Goal: Transaction & Acquisition: Purchase product/service

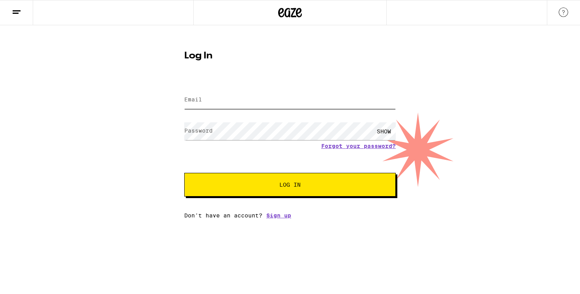
click at [258, 96] on input "Email" at bounding box center [289, 100] width 211 height 18
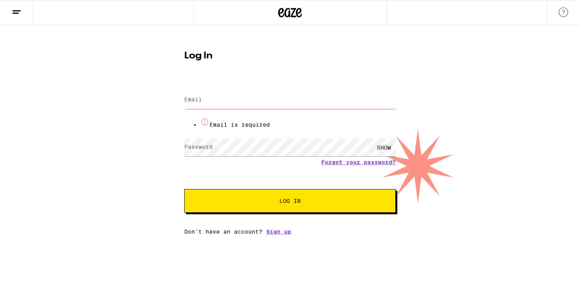
type input "[EMAIL_ADDRESS][DOMAIN_NAME]"
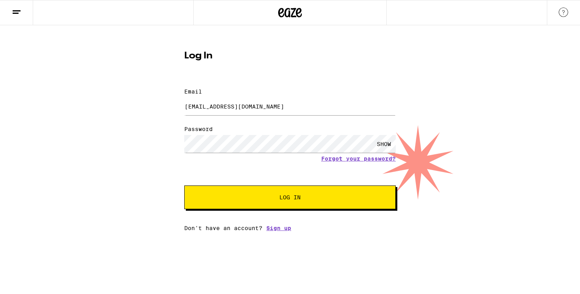
click at [295, 185] on button "Log In" at bounding box center [289, 197] width 211 height 24
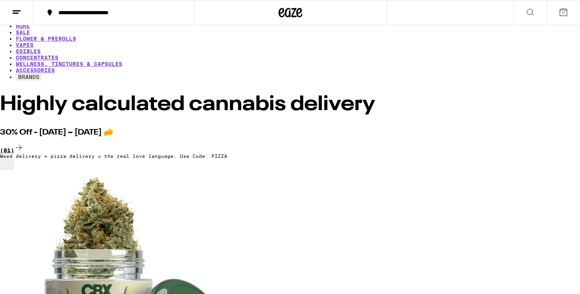
scroll to position [5, 0]
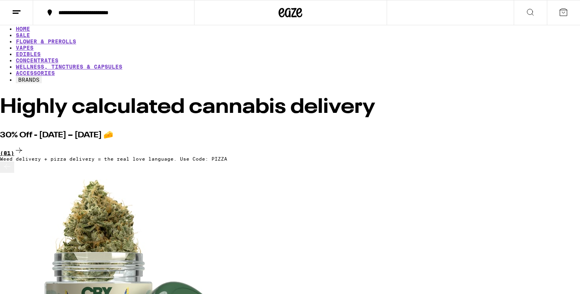
click at [552, 145] on div "(81)" at bounding box center [290, 150] width 580 height 11
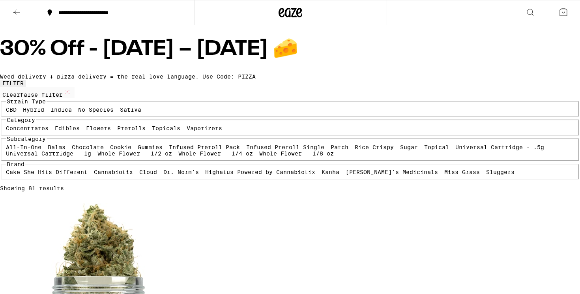
click at [186, 131] on label "Vaporizers" at bounding box center [203, 128] width 35 height 6
click at [188, 127] on input "Vaporizers" at bounding box center [188, 126] width 0 height 0
checkbox input "true"
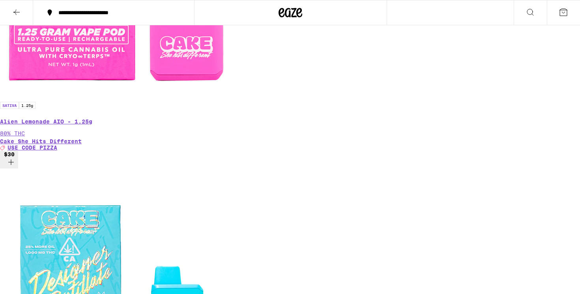
scroll to position [343, 0]
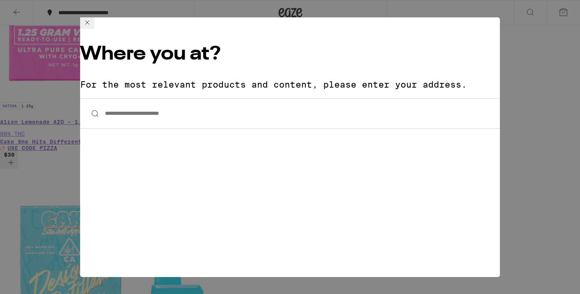
click at [92, 27] on icon at bounding box center [86, 22] width 9 height 9
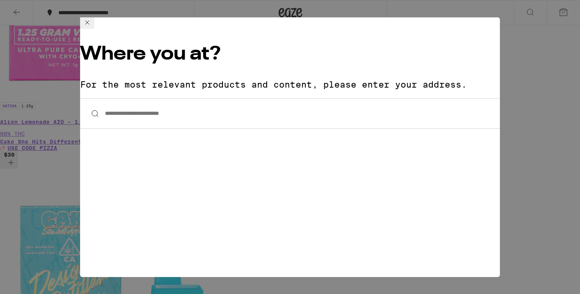
drag, startPoint x: 193, startPoint y: 109, endPoint x: 194, endPoint y: 91, distance: 18.1
click at [193, 108] on div "**********" at bounding box center [289, 146] width 419 height 259
click at [194, 98] on input "**********" at bounding box center [289, 113] width 419 height 30
click at [179, 98] on input "**********" at bounding box center [289, 113] width 419 height 30
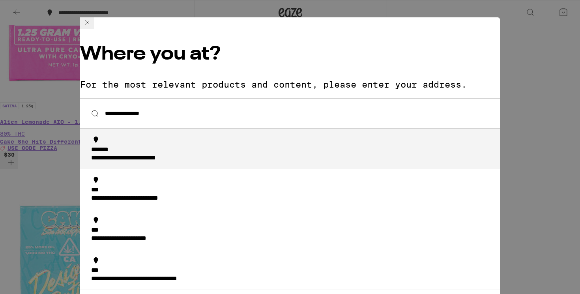
click at [170, 154] on div "**********" at bounding box center [146, 158] width 110 height 8
type input "**********"
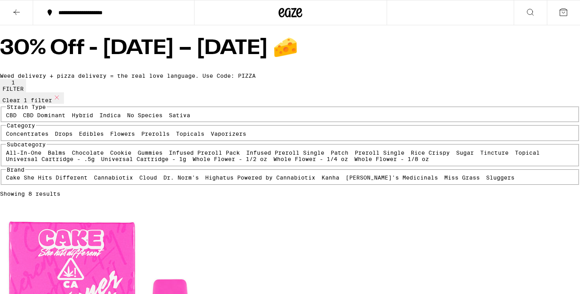
scroll to position [0, 0]
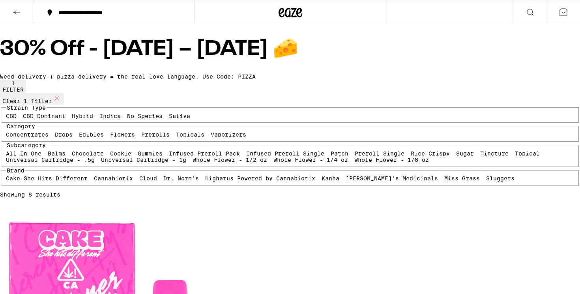
click at [13, 11] on icon at bounding box center [16, 11] width 9 height 9
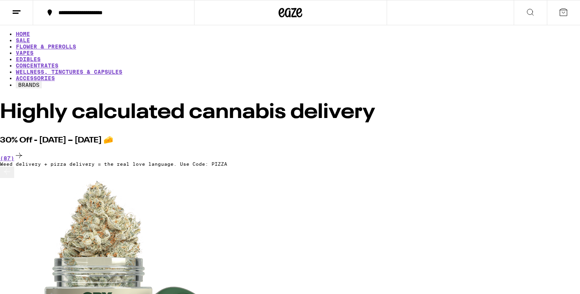
click at [548, 151] on div "(87)" at bounding box center [290, 156] width 580 height 11
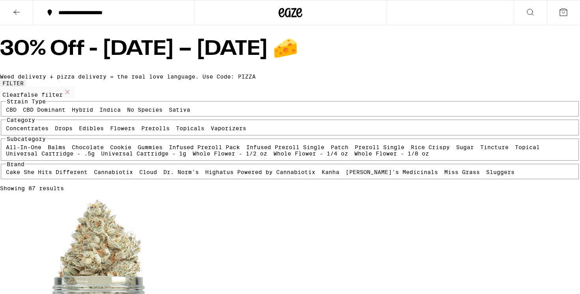
click at [211, 131] on label "Vaporizers" at bounding box center [228, 128] width 35 height 6
click at [212, 127] on input "Vaporizers" at bounding box center [212, 126] width 0 height 0
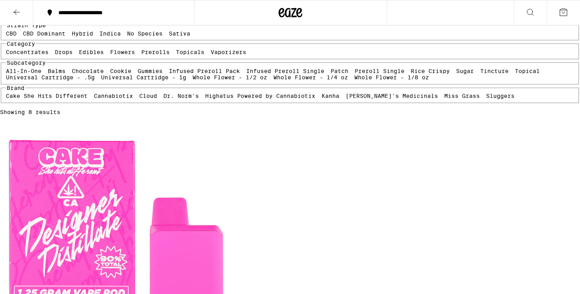
scroll to position [80, 0]
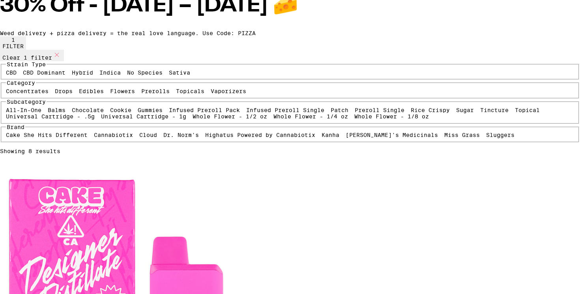
scroll to position [49, 0]
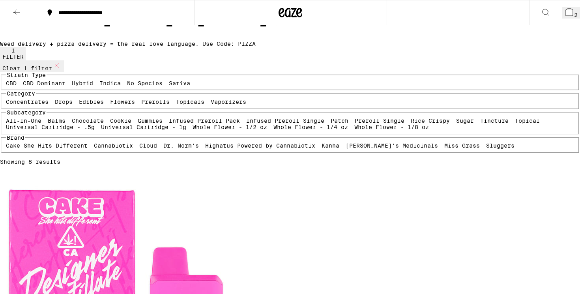
scroll to position [34, 0]
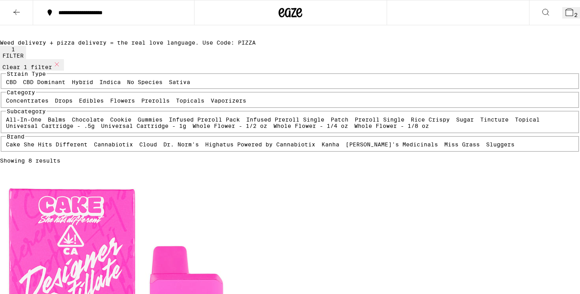
click at [211, 104] on label "Vaporizers" at bounding box center [228, 100] width 35 height 6
click at [212, 99] on input "Vaporizers" at bounding box center [212, 99] width 0 height 0
checkbox input "false"
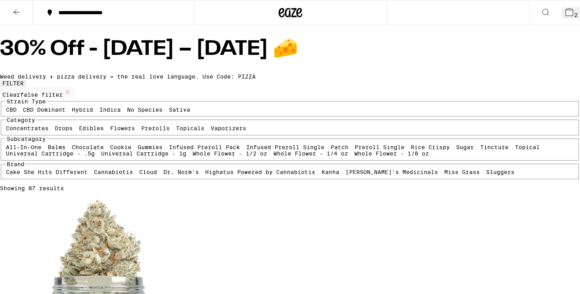
click at [141, 131] on label "Prerolls" at bounding box center [155, 128] width 28 height 6
click at [143, 127] on input "Prerolls" at bounding box center [143, 126] width 0 height 0
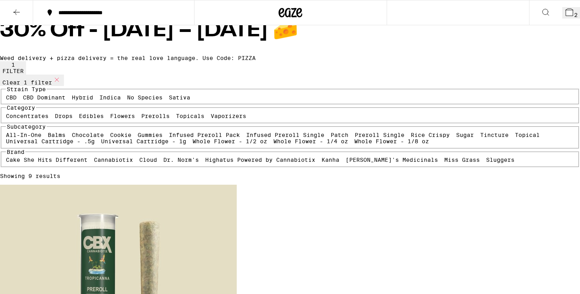
scroll to position [20, 0]
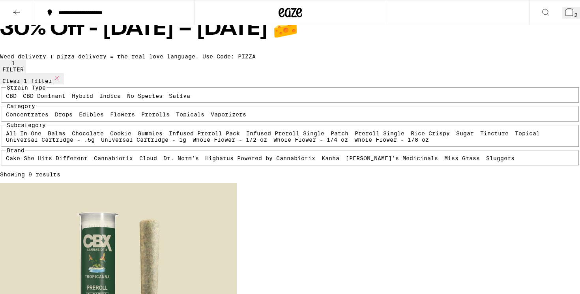
click at [565, 11] on icon at bounding box center [568, 12] width 7 height 7
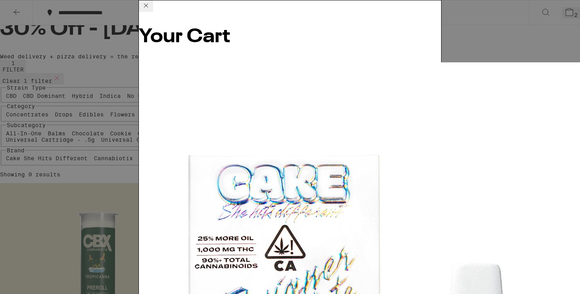
scroll to position [61, 0]
click at [151, 10] on icon at bounding box center [145, 5] width 9 height 9
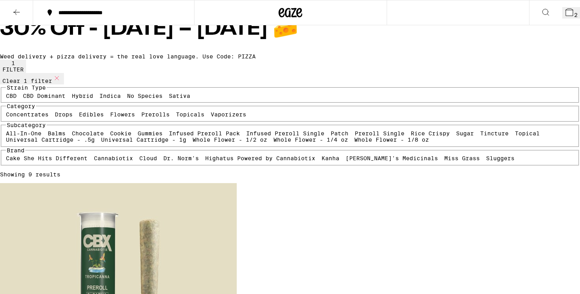
click at [141, 117] on label "Prerolls" at bounding box center [155, 114] width 28 height 6
click at [143, 113] on input "Prerolls" at bounding box center [143, 112] width 0 height 0
checkbox input "false"
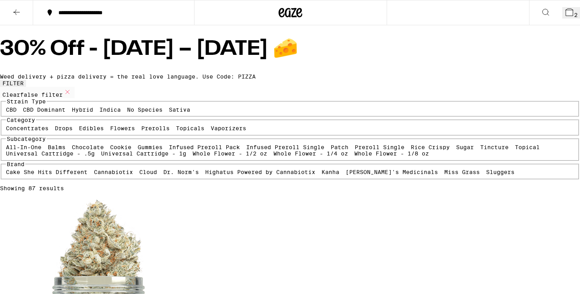
click at [15, 15] on icon at bounding box center [16, 11] width 9 height 9
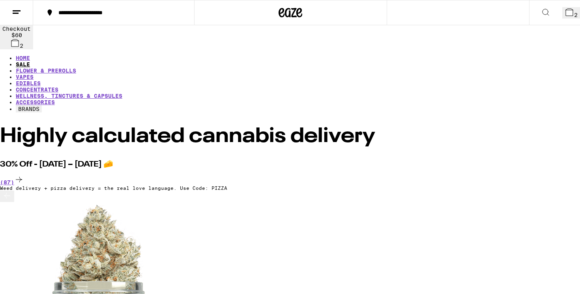
click at [30, 61] on link "SALE" at bounding box center [23, 64] width 14 height 6
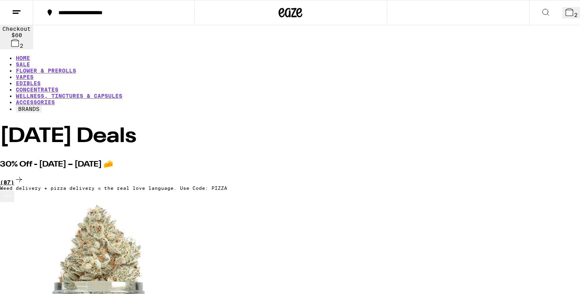
click at [547, 175] on div "(87)" at bounding box center [290, 180] width 580 height 11
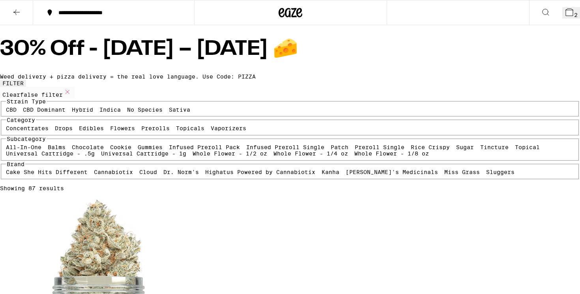
click at [211, 131] on label "Vaporizers" at bounding box center [228, 128] width 35 height 6
click at [212, 127] on input "Vaporizers" at bounding box center [212, 126] width 0 height 0
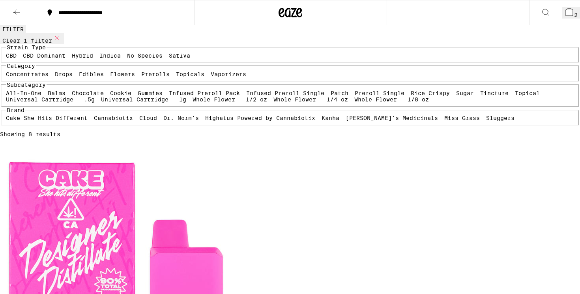
scroll to position [61, 0]
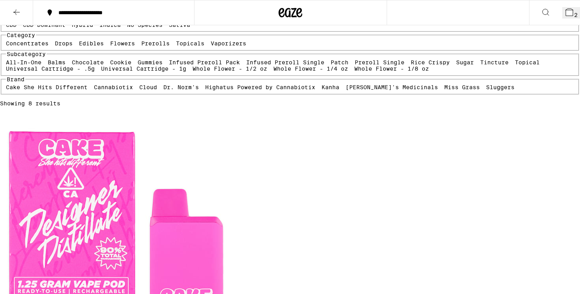
scroll to position [67, 0]
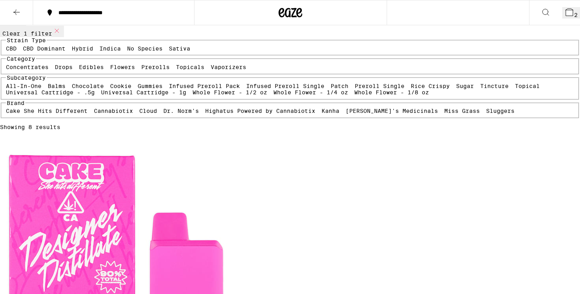
click at [564, 16] on icon at bounding box center [568, 11] width 9 height 9
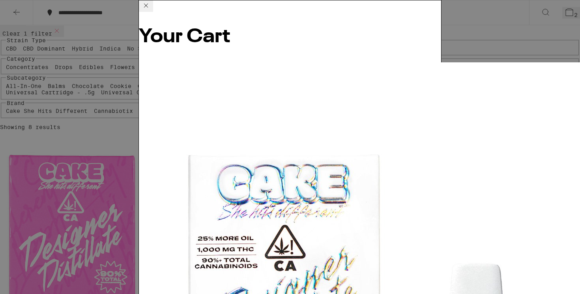
click at [485, 145] on div "Your Cart Sour Apple Pie AIO - 1.25g Cake She Hits Different $30 1 Alien Lemona…" at bounding box center [290, 147] width 580 height 294
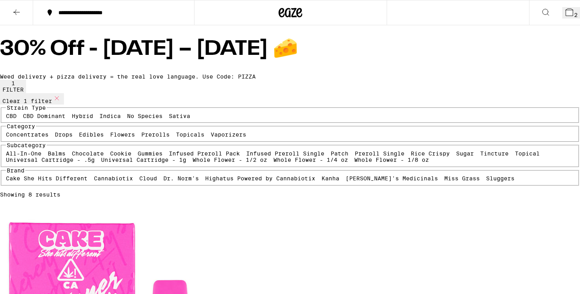
click at [211, 138] on label "Vaporizers" at bounding box center [228, 134] width 35 height 6
click at [212, 133] on input "Vaporizers" at bounding box center [212, 132] width 0 height 0
checkbox input "false"
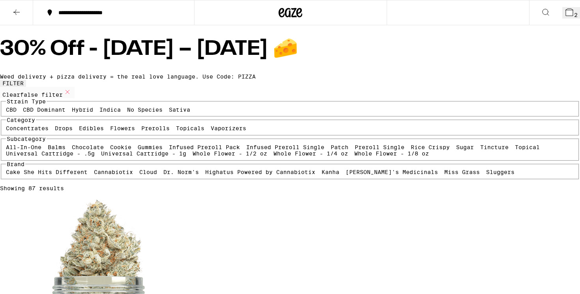
click at [17, 113] on label "CBD" at bounding box center [11, 109] width 11 height 6
click at [8, 108] on input "CBD" at bounding box center [7, 108] width 0 height 0
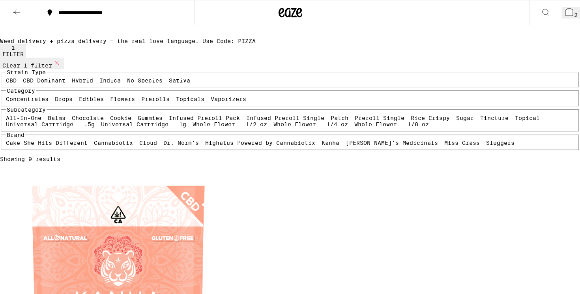
scroll to position [36, 0]
click at [17, 83] on label "CBD" at bounding box center [11, 80] width 11 height 6
click at [8, 78] on input "CBD" at bounding box center [7, 78] width 0 height 0
checkbox input "false"
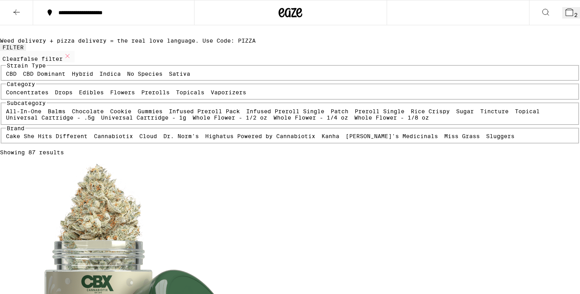
click at [61, 77] on label "CBD Dominant" at bounding box center [44, 74] width 43 height 6
click at [25, 72] on input "CBD Dominant" at bounding box center [24, 72] width 0 height 0
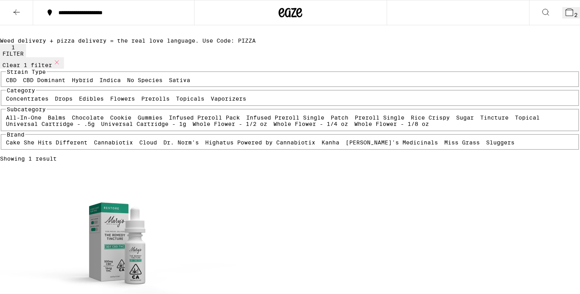
click at [63, 83] on label "CBD Dominant" at bounding box center [44, 80] width 43 height 6
click at [25, 78] on input "CBD Dominant" at bounding box center [24, 78] width 0 height 0
checkbox input "false"
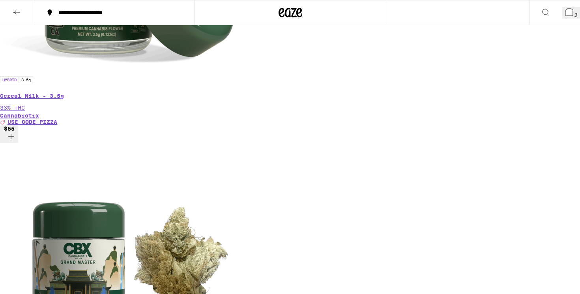
scroll to position [361, 0]
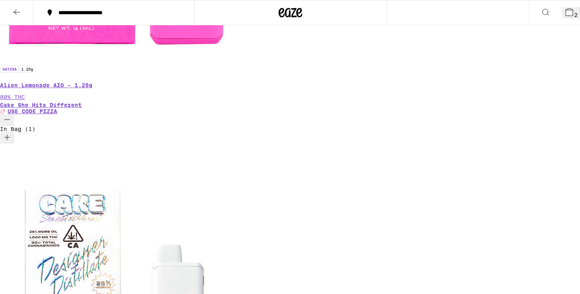
scroll to position [408, 0]
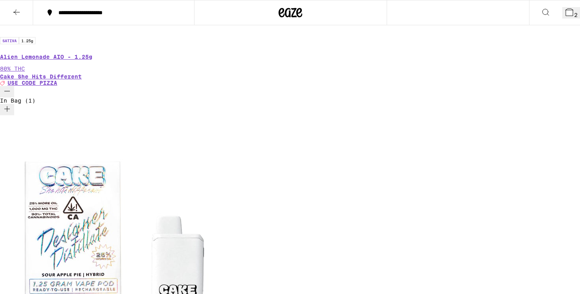
checkbox input "false"
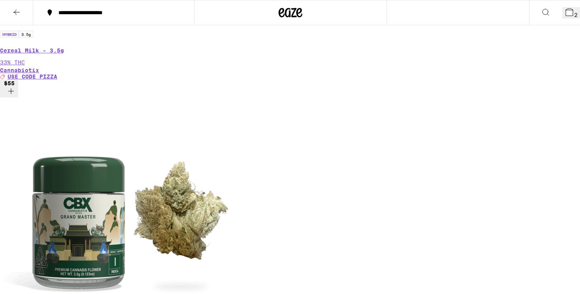
drag, startPoint x: 564, startPoint y: 11, endPoint x: 302, endPoint y: -22, distance: 264.0
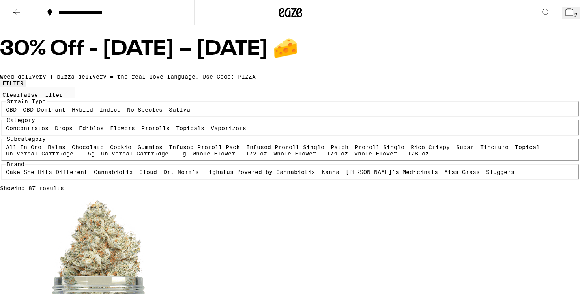
click at [141, 131] on label "Prerolls" at bounding box center [155, 128] width 28 height 6
click at [143, 127] on input "Prerolls" at bounding box center [143, 126] width 0 height 0
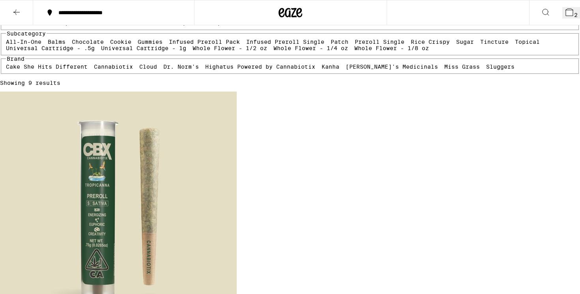
scroll to position [32, 0]
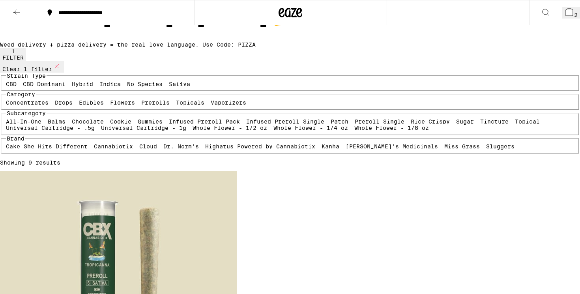
click at [141, 106] on label "Prerolls" at bounding box center [155, 102] width 28 height 6
click at [143, 101] on input "Prerolls" at bounding box center [143, 101] width 0 height 0
checkbox input "false"
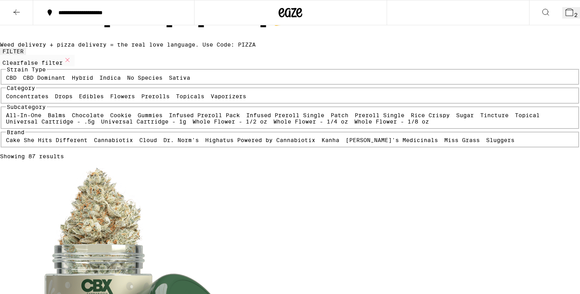
click at [176, 99] on label "Topicals" at bounding box center [190, 96] width 28 height 6
click at [177, 95] on input "Topicals" at bounding box center [177, 94] width 0 height 0
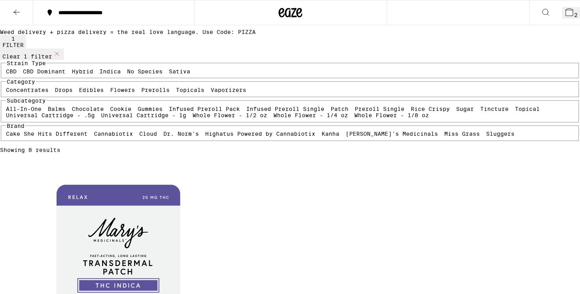
scroll to position [44, 0]
click at [176, 93] on label "Topicals" at bounding box center [190, 90] width 28 height 6
click at [177, 89] on input "Topicals" at bounding box center [177, 88] width 0 height 0
checkbox input "false"
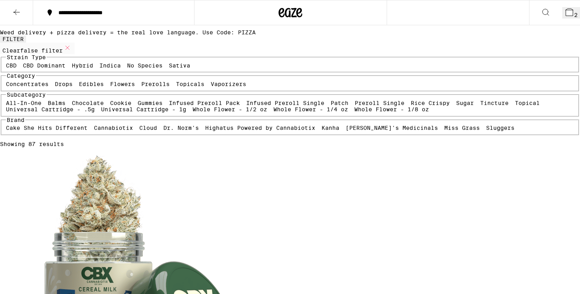
click at [211, 87] on label "Vaporizers" at bounding box center [228, 84] width 35 height 6
click at [212, 82] on input "Vaporizers" at bounding box center [212, 82] width 0 height 0
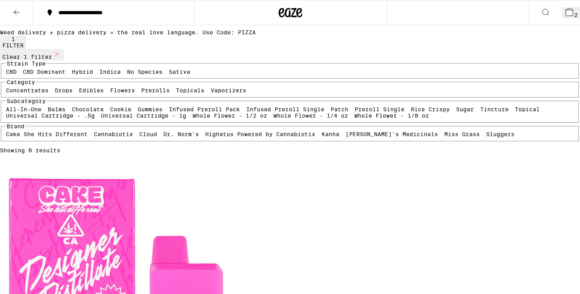
click at [211, 93] on label "Vaporizers" at bounding box center [228, 90] width 35 height 6
click at [212, 89] on input "Vaporizers" at bounding box center [212, 88] width 0 height 0
checkbox input "false"
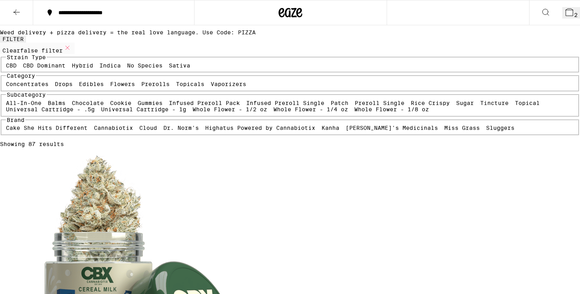
click at [34, 87] on label "Concentrates" at bounding box center [27, 84] width 43 height 6
click at [8, 82] on input "Concentrates" at bounding box center [7, 82] width 0 height 0
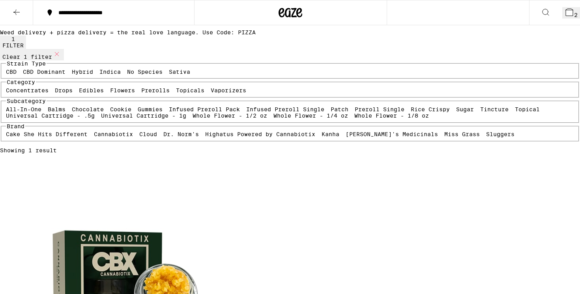
click at [34, 93] on label "Concentrates" at bounding box center [27, 90] width 43 height 6
click at [8, 89] on input "Concentrates" at bounding box center [7, 88] width 0 height 0
checkbox input "false"
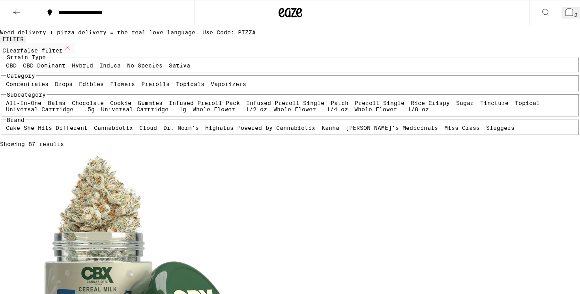
click at [110, 87] on label "Flowers" at bounding box center [122, 84] width 25 height 6
click at [112, 82] on input "Flowers" at bounding box center [112, 82] width 0 height 0
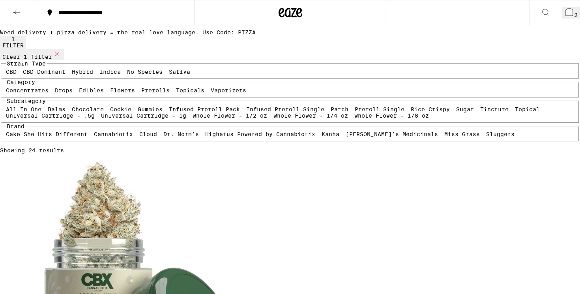
click at [110, 93] on label "Flowers" at bounding box center [122, 90] width 25 height 6
click at [112, 89] on input "Flowers" at bounding box center [112, 88] width 0 height 0
checkbox input "false"
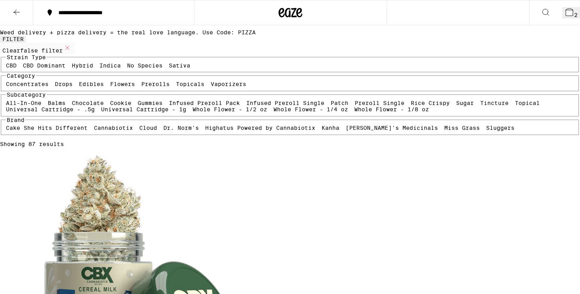
click at [67, 87] on div "Concentrates Drops Edibles Flowers Prerolls Topicals Vaporizers" at bounding box center [290, 84] width 568 height 6
click at [73, 87] on label "Drops" at bounding box center [64, 84] width 18 height 6
click at [57, 82] on input "Drops" at bounding box center [56, 82] width 0 height 0
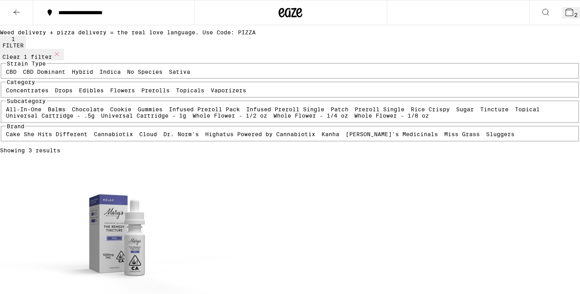
click at [73, 93] on label "Drops" at bounding box center [64, 90] width 18 height 6
click at [57, 89] on input "Drops" at bounding box center [56, 88] width 0 height 0
checkbox input "false"
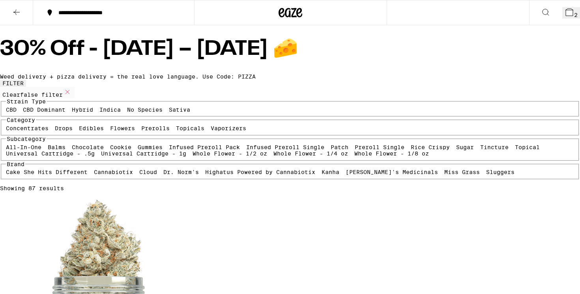
click at [18, 13] on icon at bounding box center [16, 11] width 9 height 9
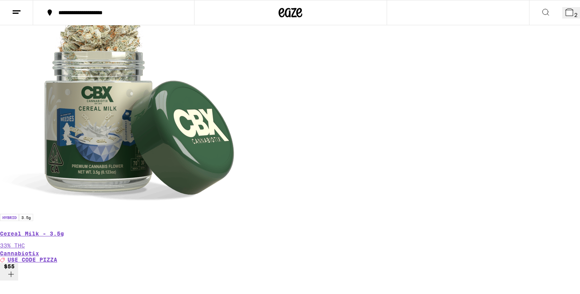
scroll to position [232, 0]
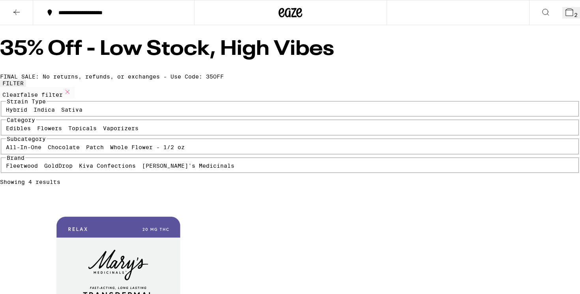
click at [17, 11] on icon at bounding box center [16, 11] width 9 height 9
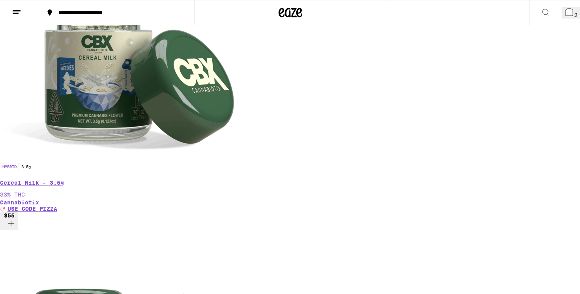
scroll to position [313, 0]
